Goal: Information Seeking & Learning: Learn about a topic

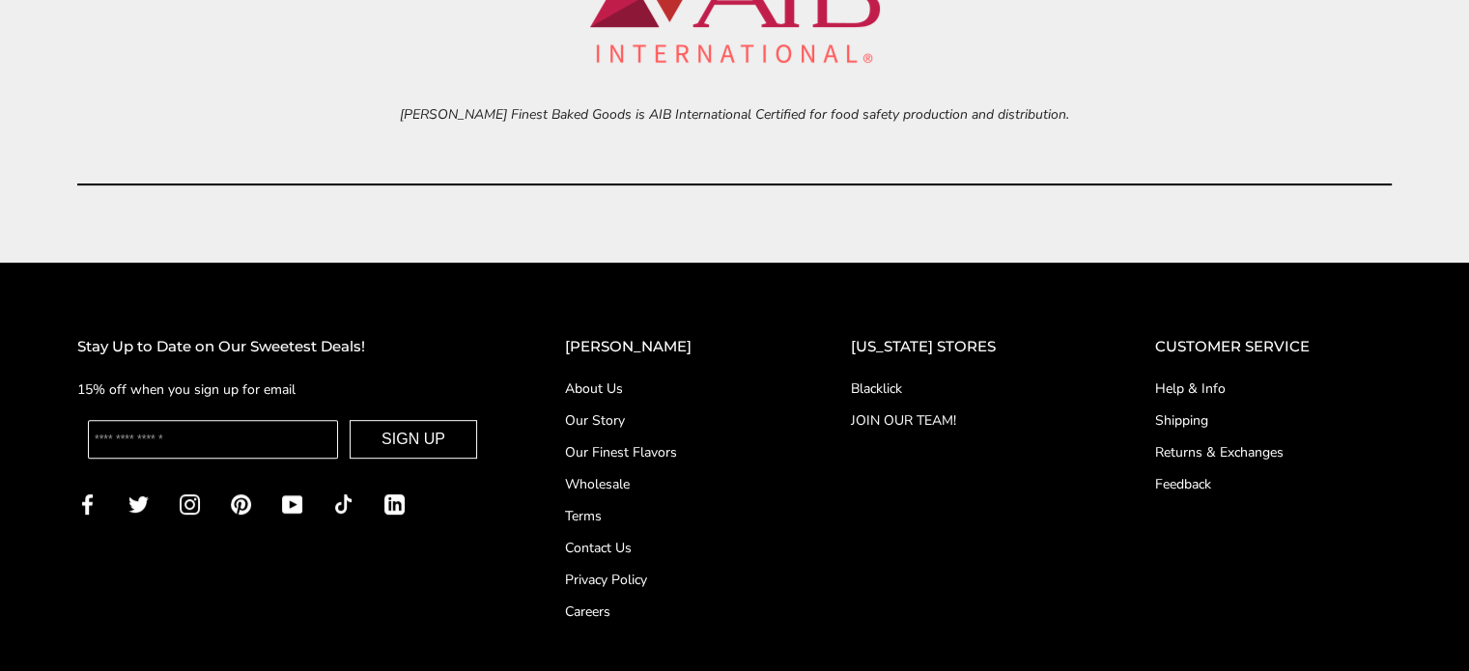
scroll to position [8242, 0]
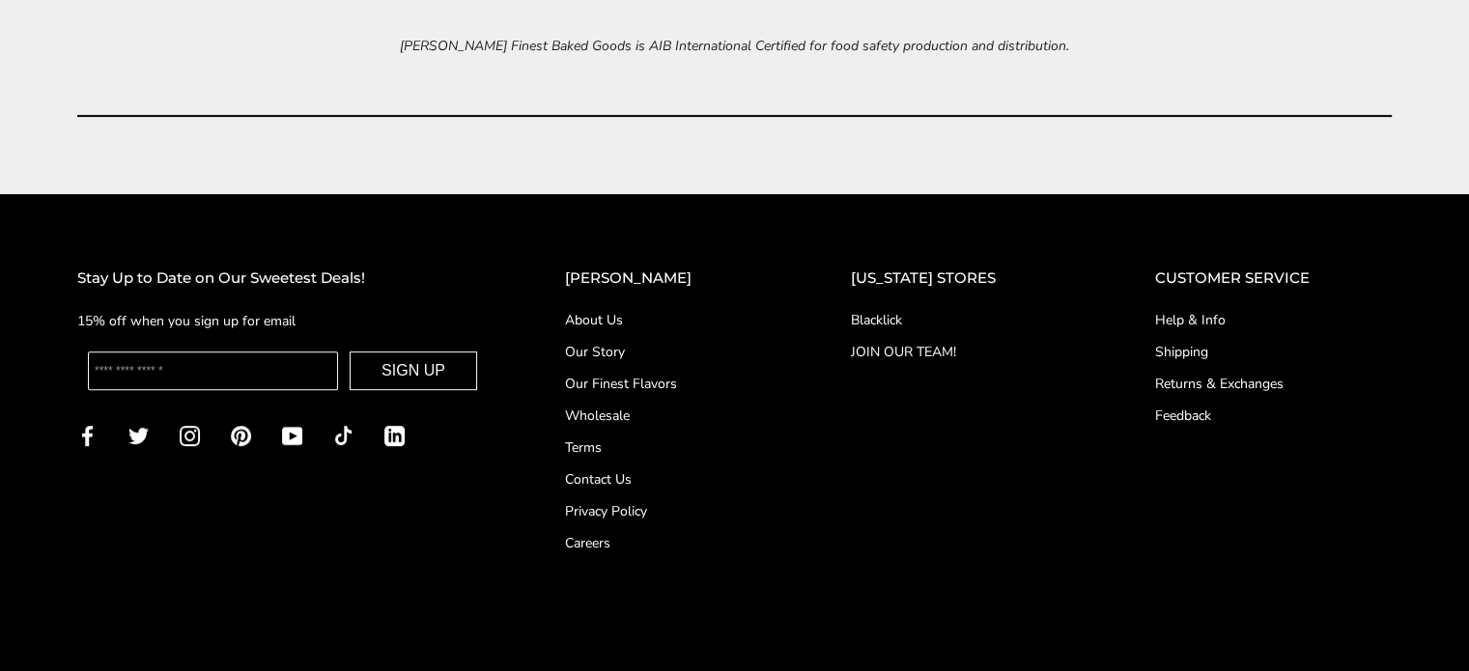
click at [636, 535] on link "Careers" at bounding box center [669, 543] width 209 height 20
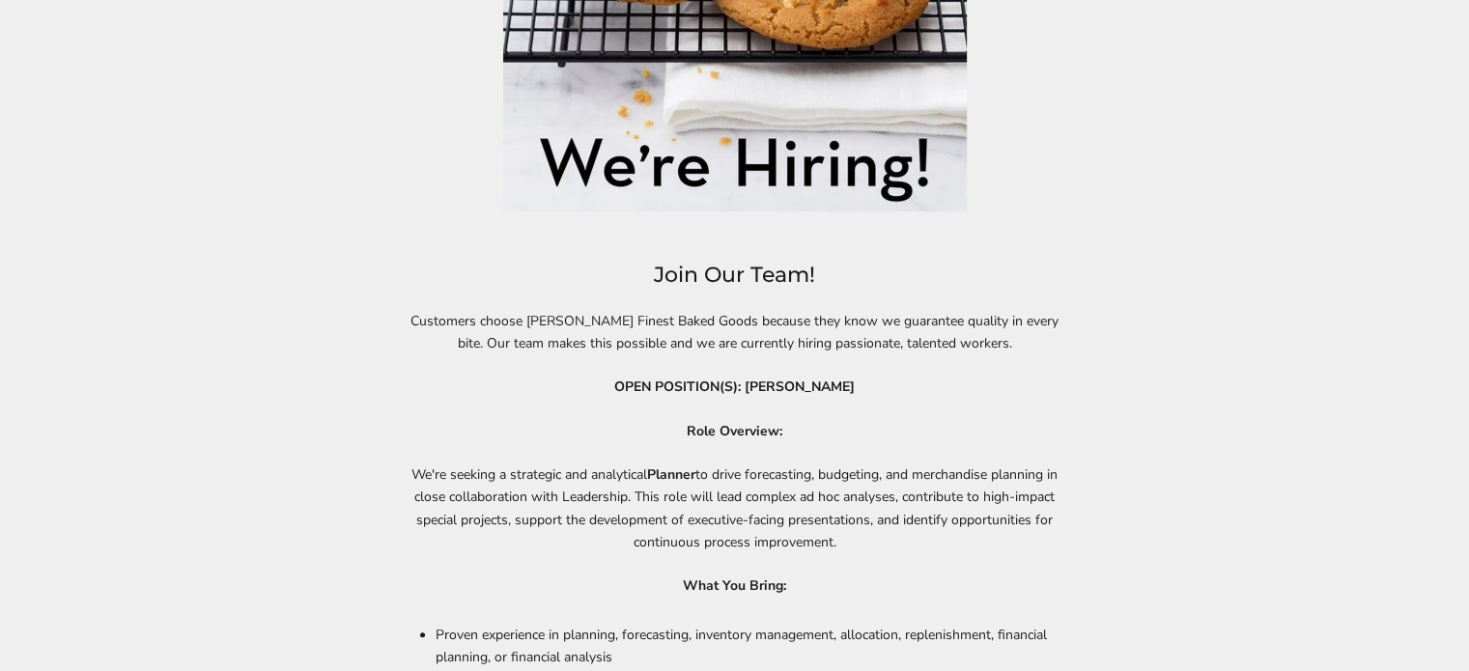
scroll to position [676, 0]
